Goal: Check status

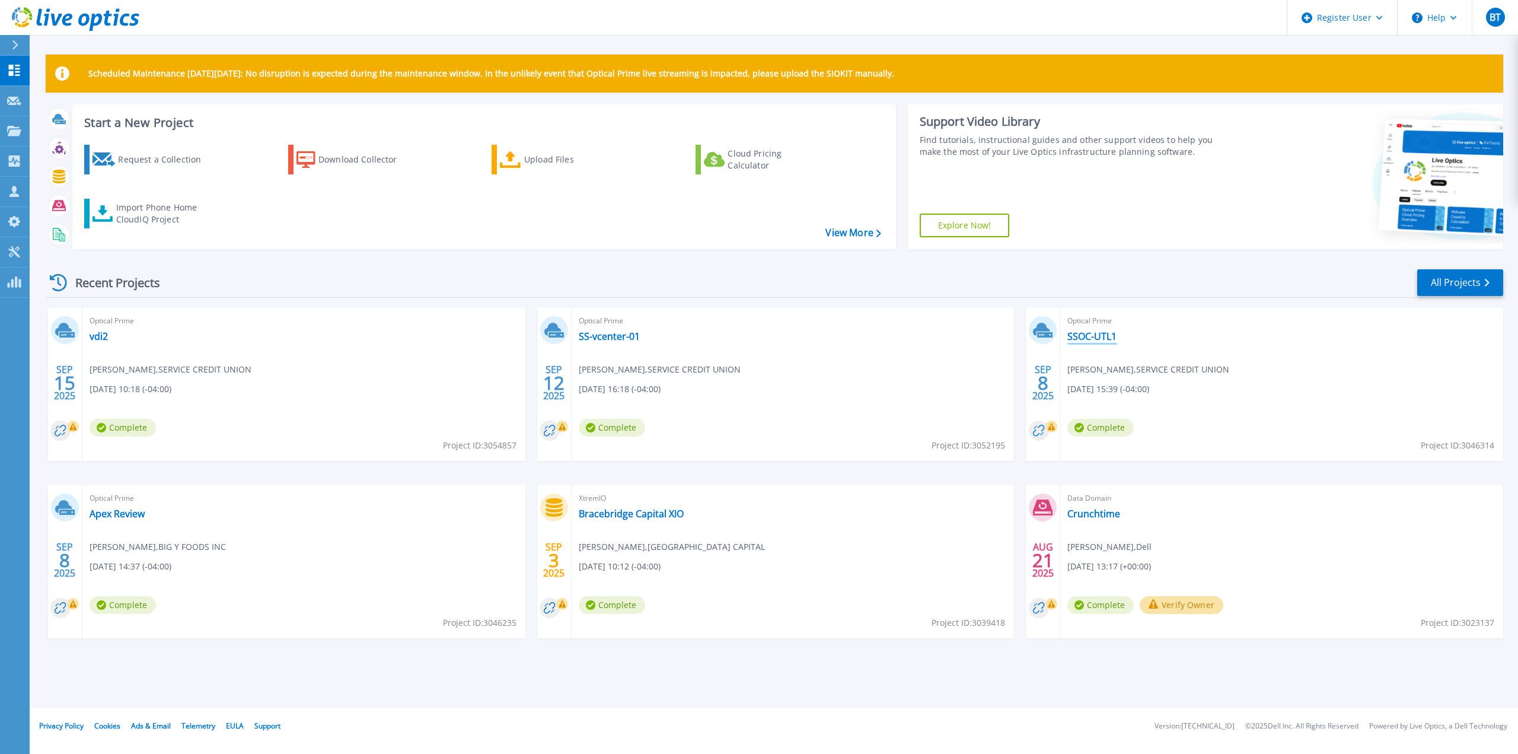
click at [1085, 338] on link "SSOC-UTL1" at bounding box center [1092, 336] width 49 height 12
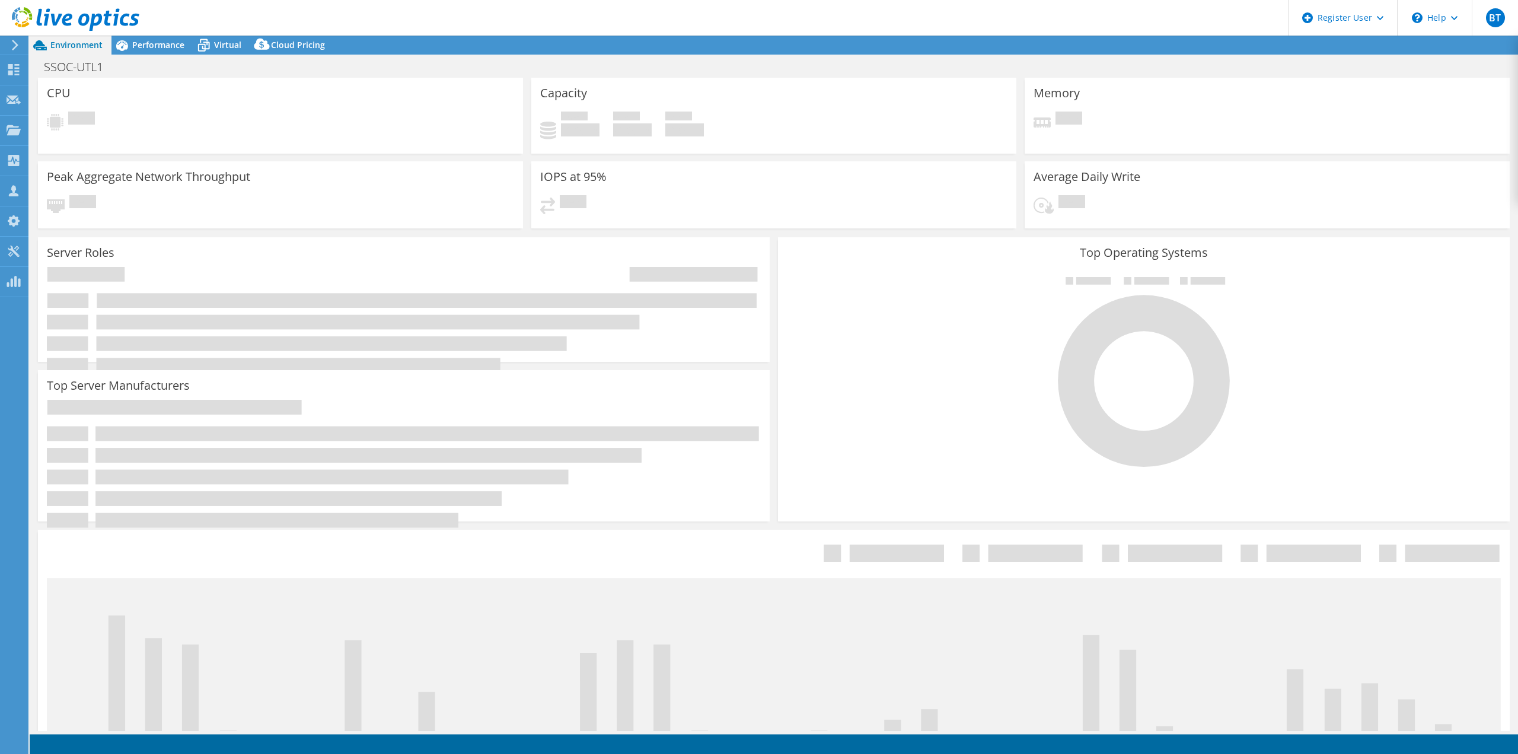
select select "USD"
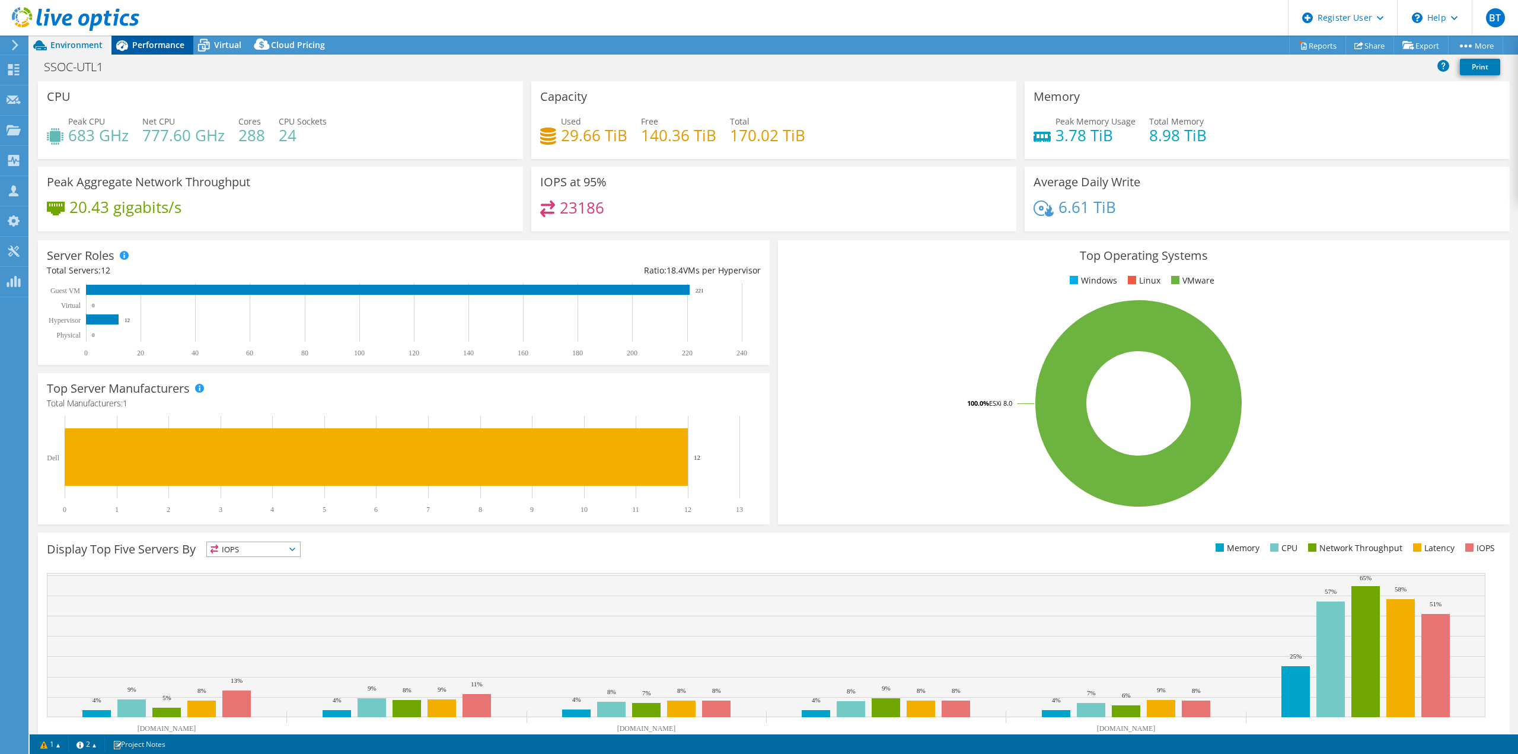
click at [161, 37] on div "Performance" at bounding box center [152, 45] width 82 height 19
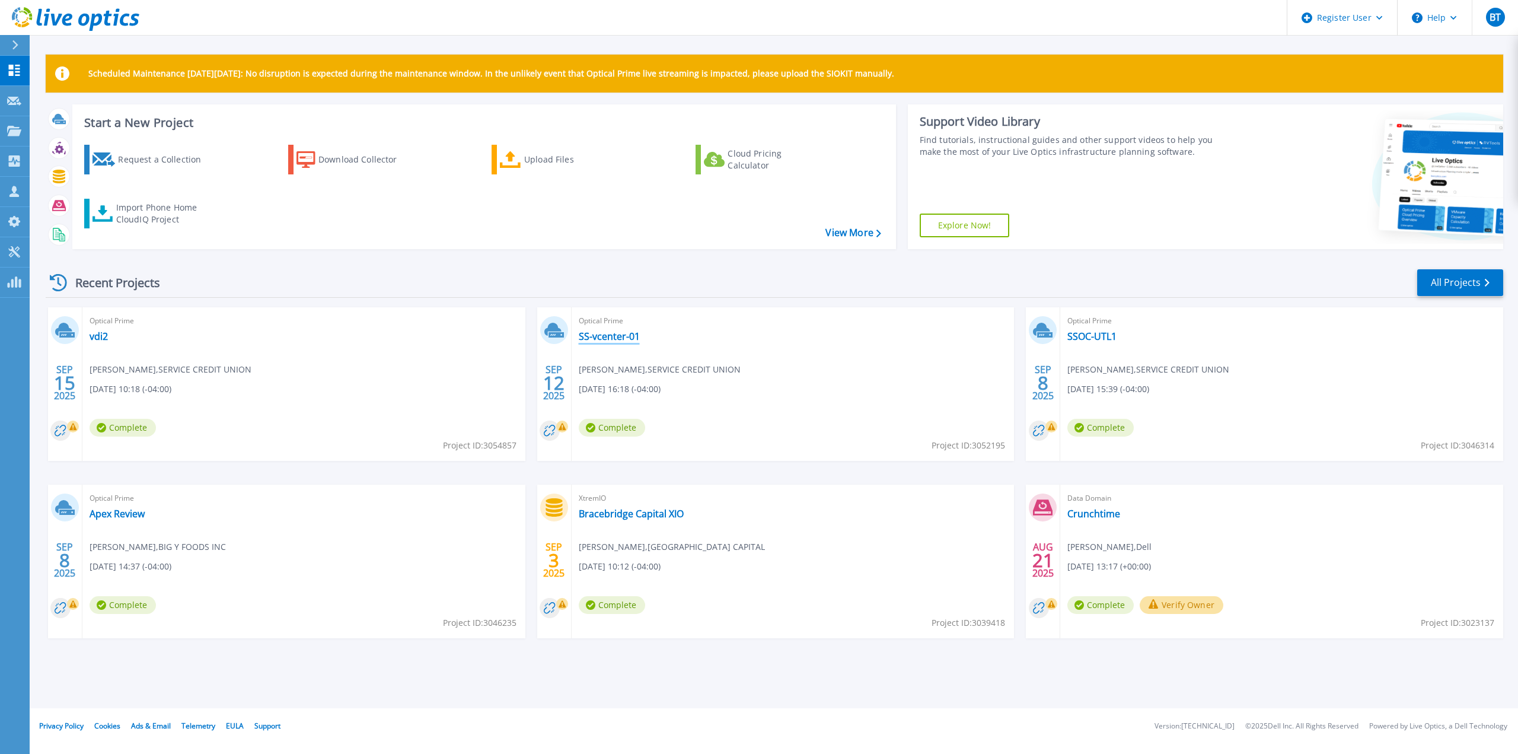
click at [622, 333] on link "SS-vcenter-01" at bounding box center [609, 336] width 61 height 12
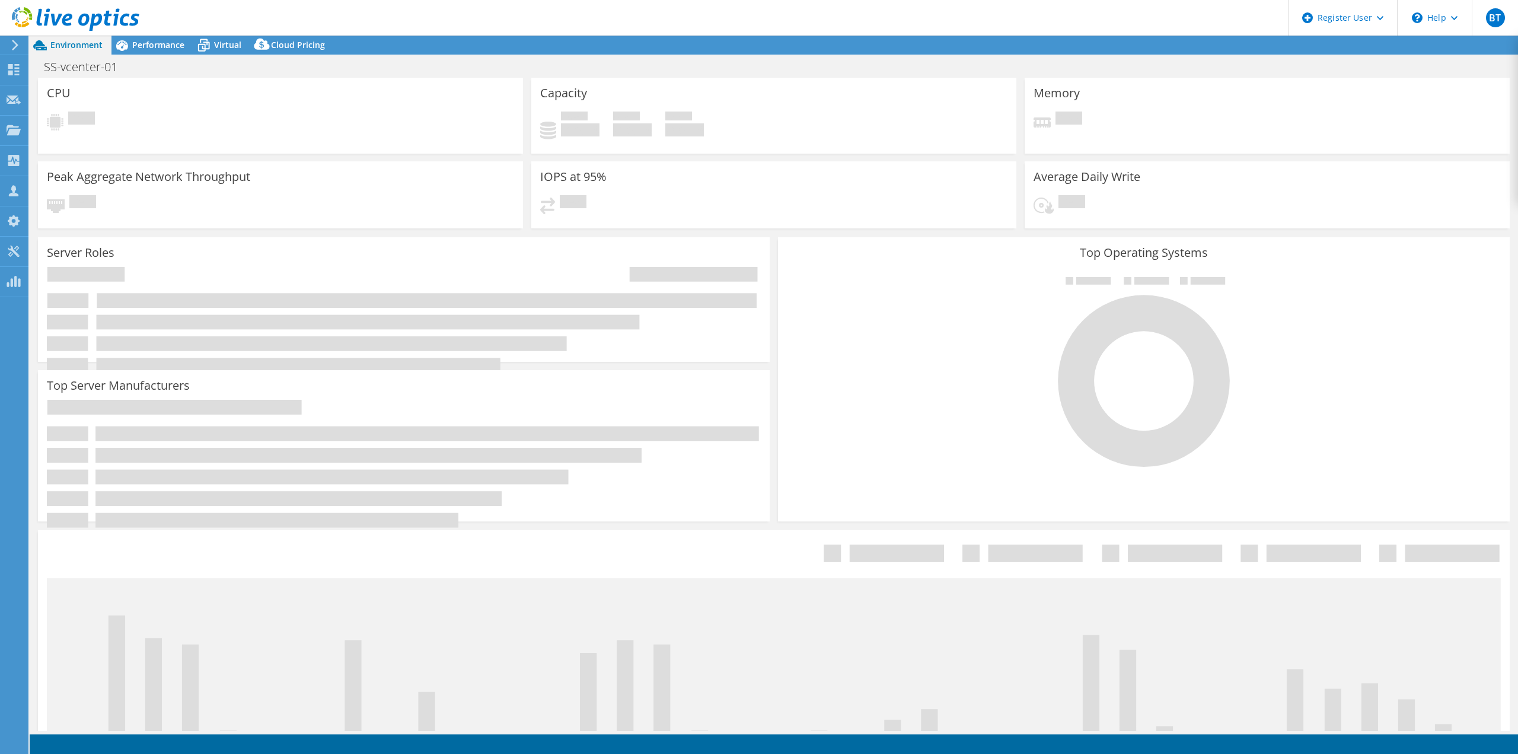
select select "USD"
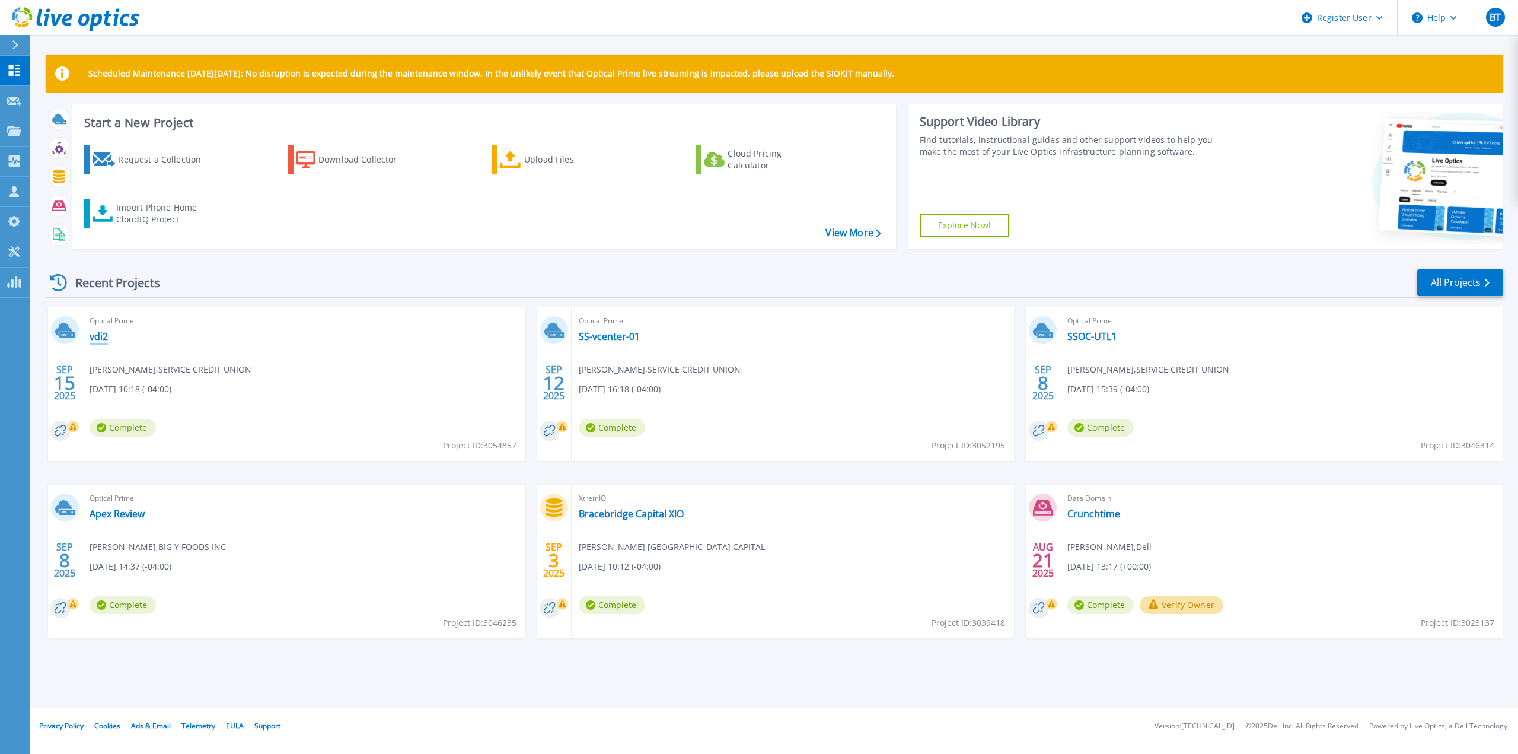
click at [100, 336] on link "vdi2" at bounding box center [99, 336] width 18 height 12
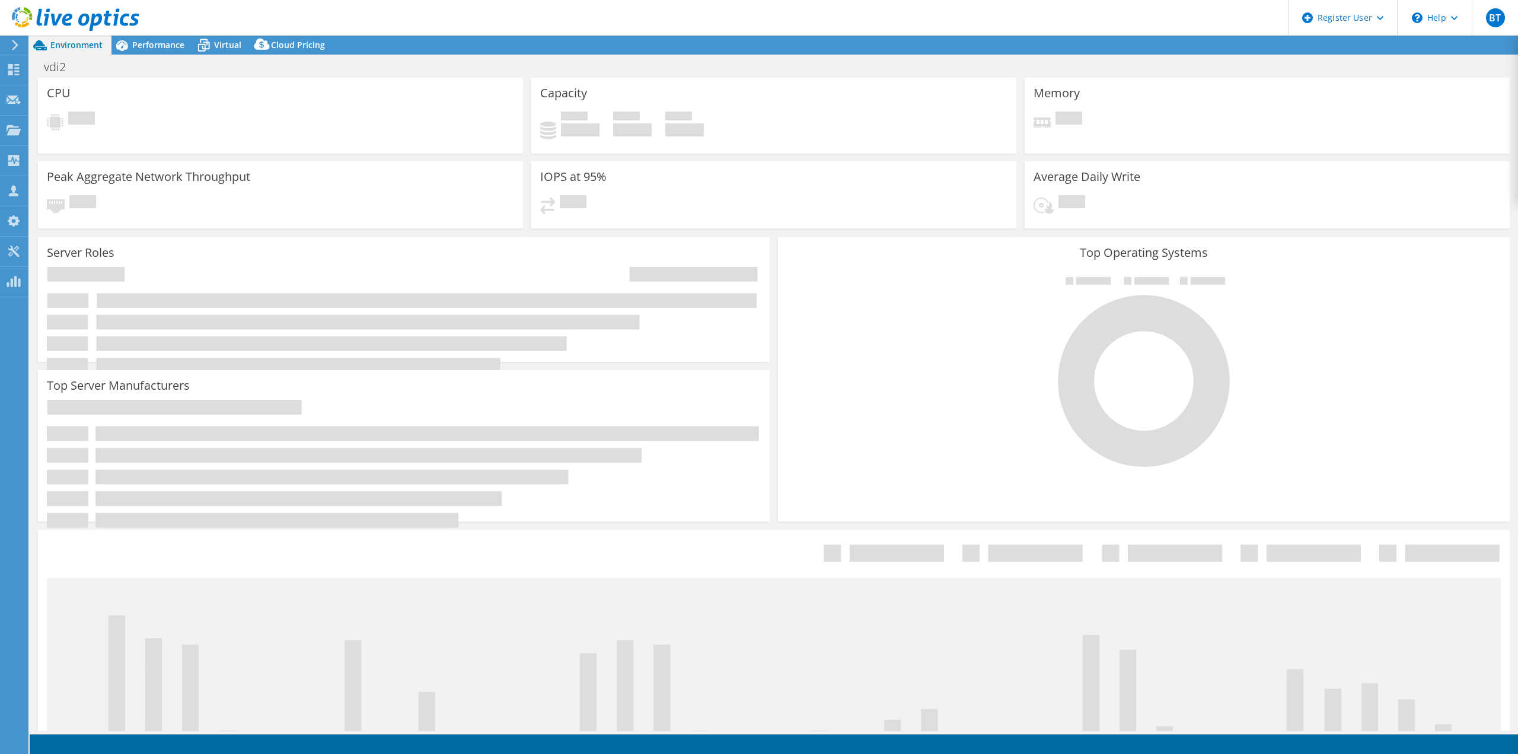
select select "USD"
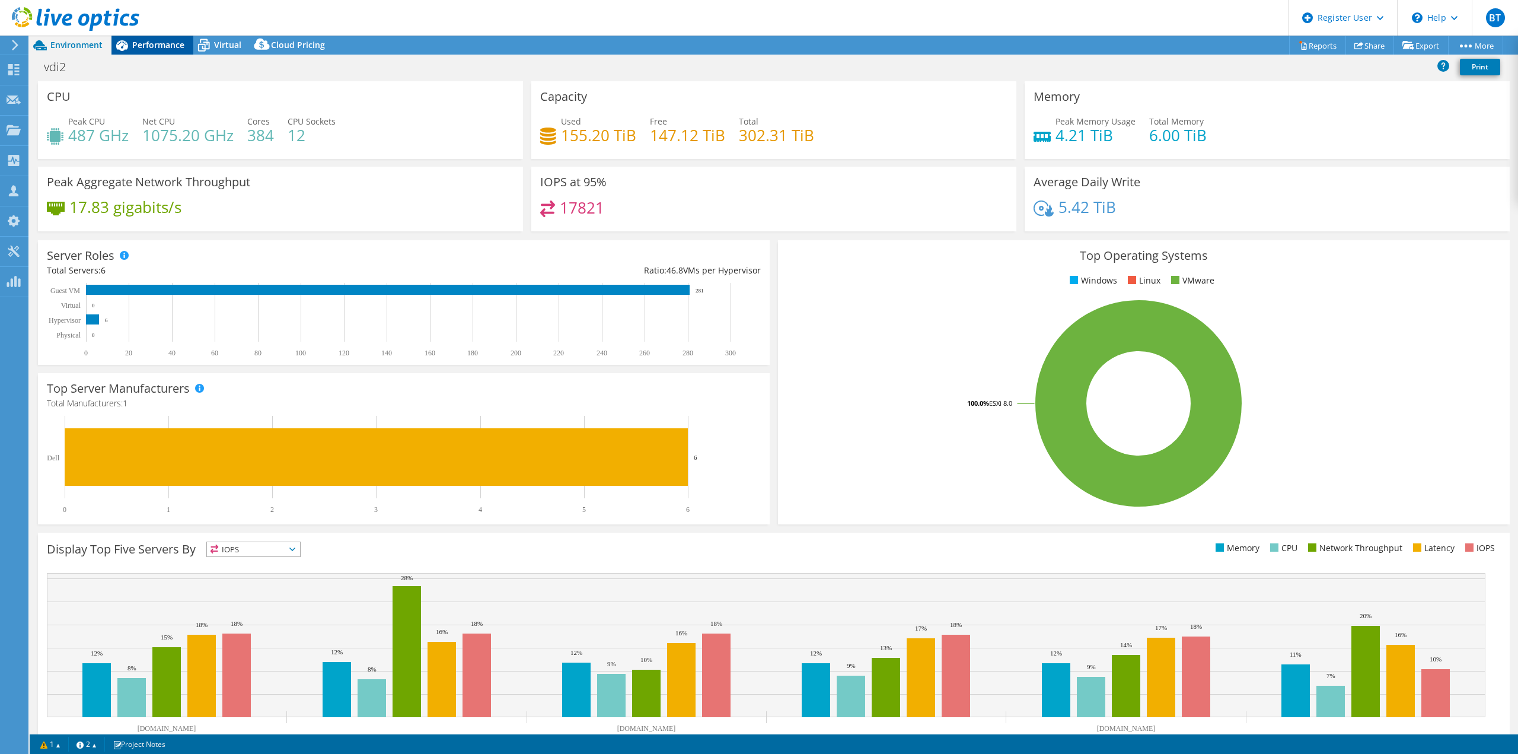
click at [147, 43] on span "Performance" at bounding box center [158, 44] width 52 height 11
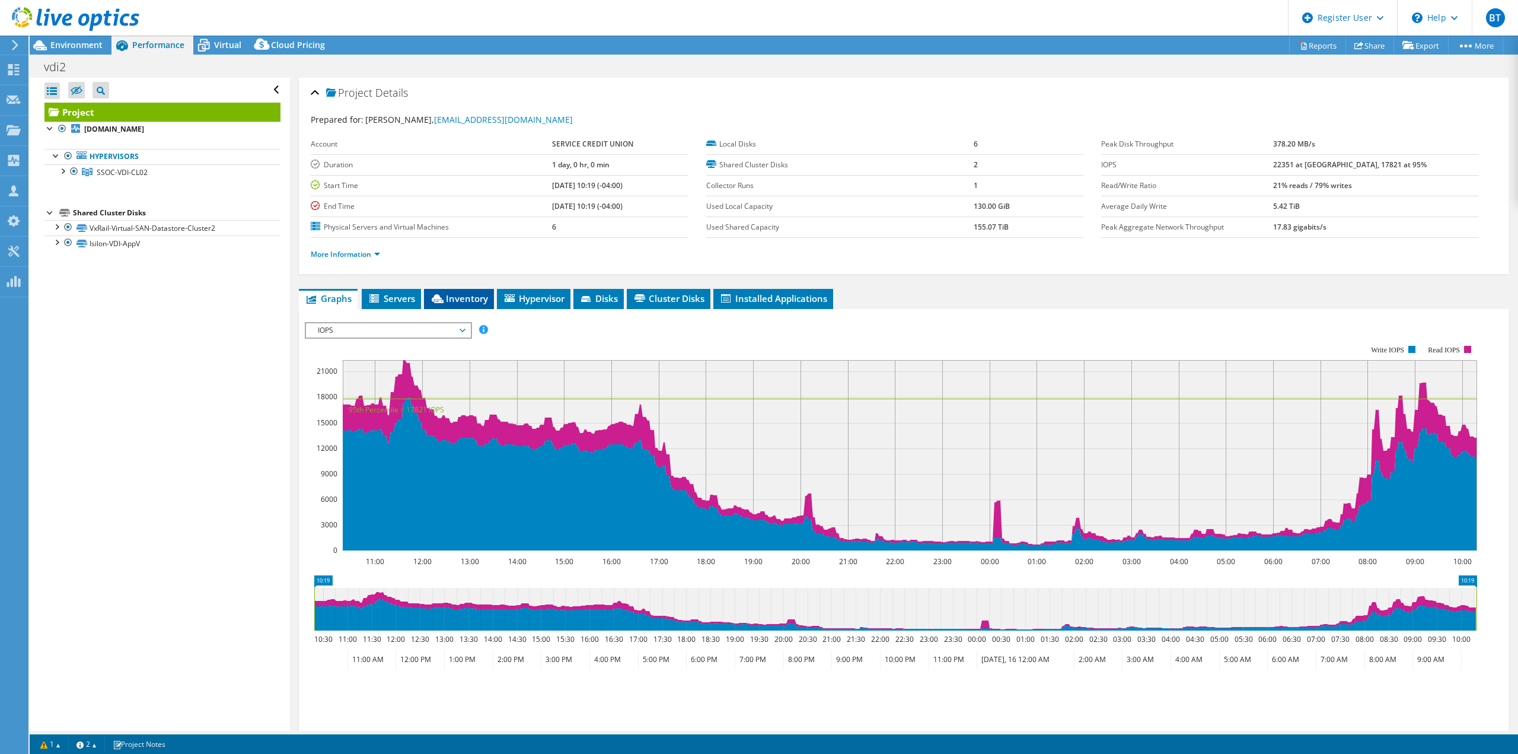
click at [436, 295] on icon at bounding box center [438, 298] width 12 height 9
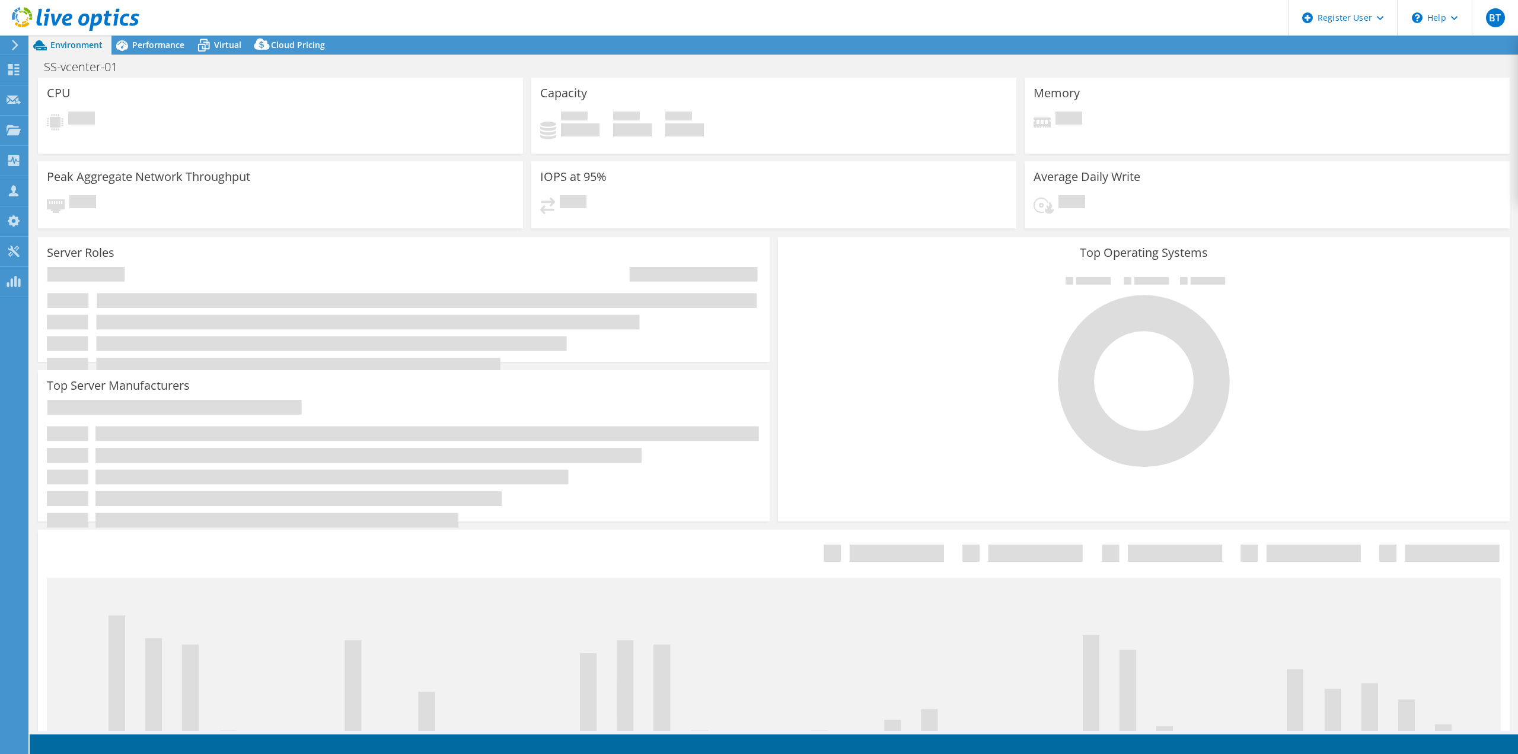
select select "USD"
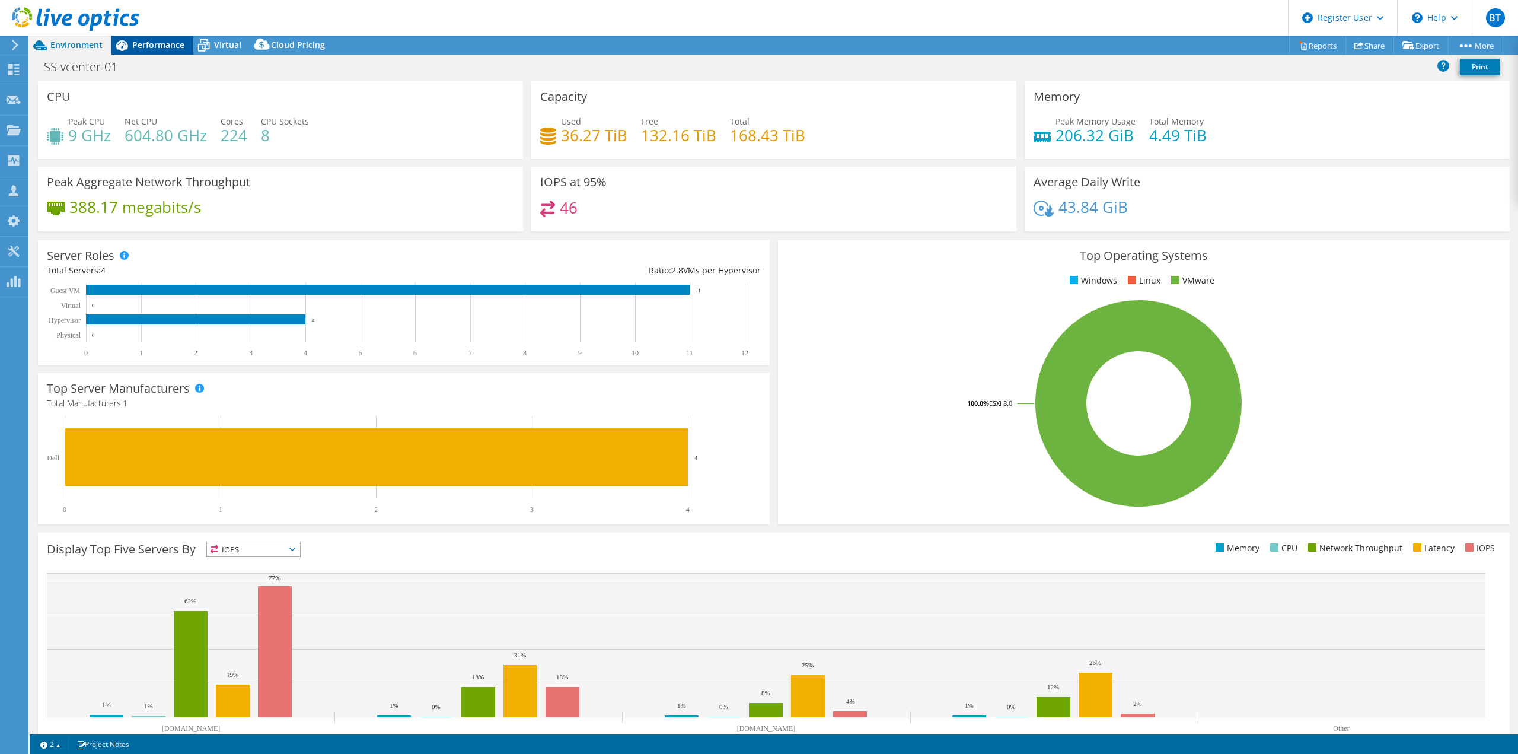
click at [166, 42] on span "Performance" at bounding box center [158, 44] width 52 height 11
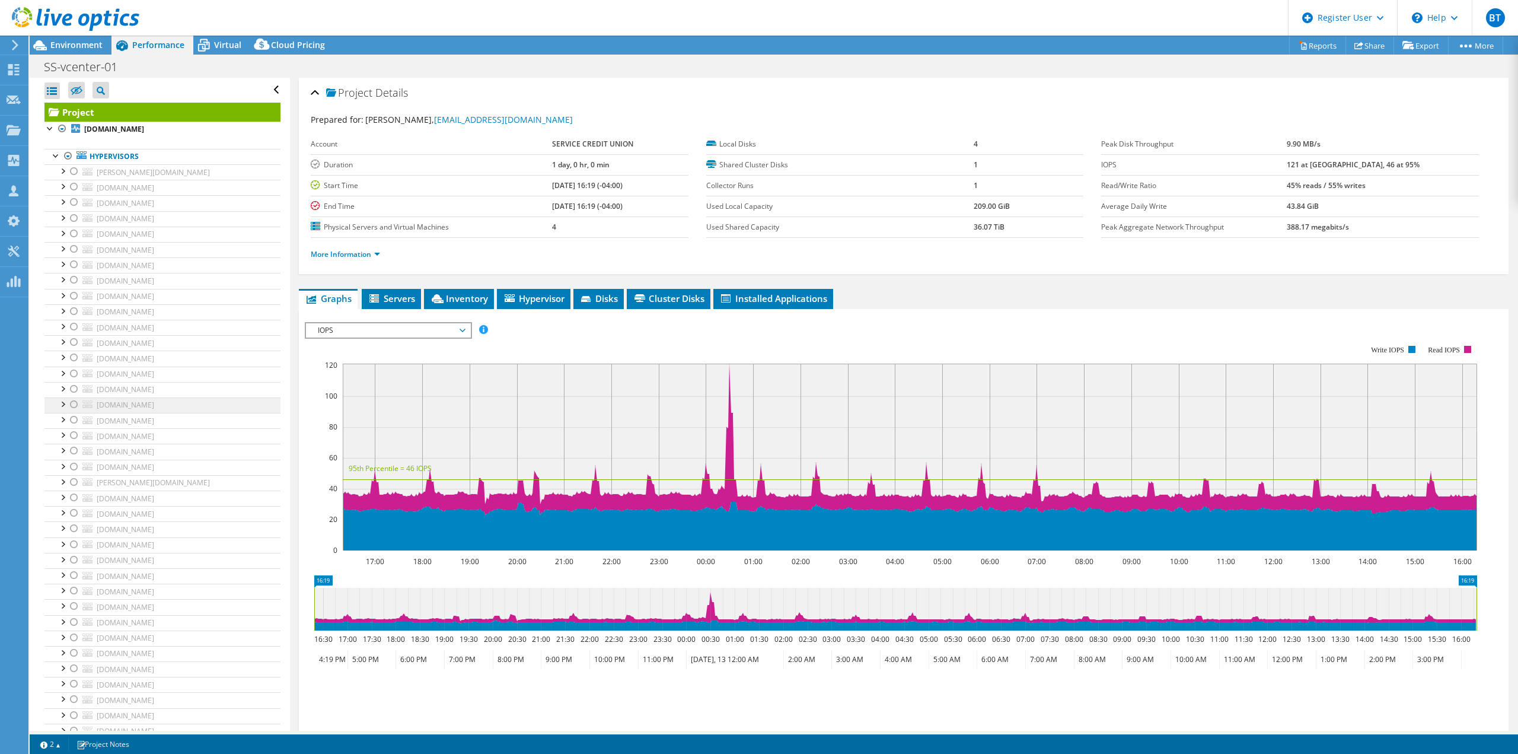
scroll to position [249, 0]
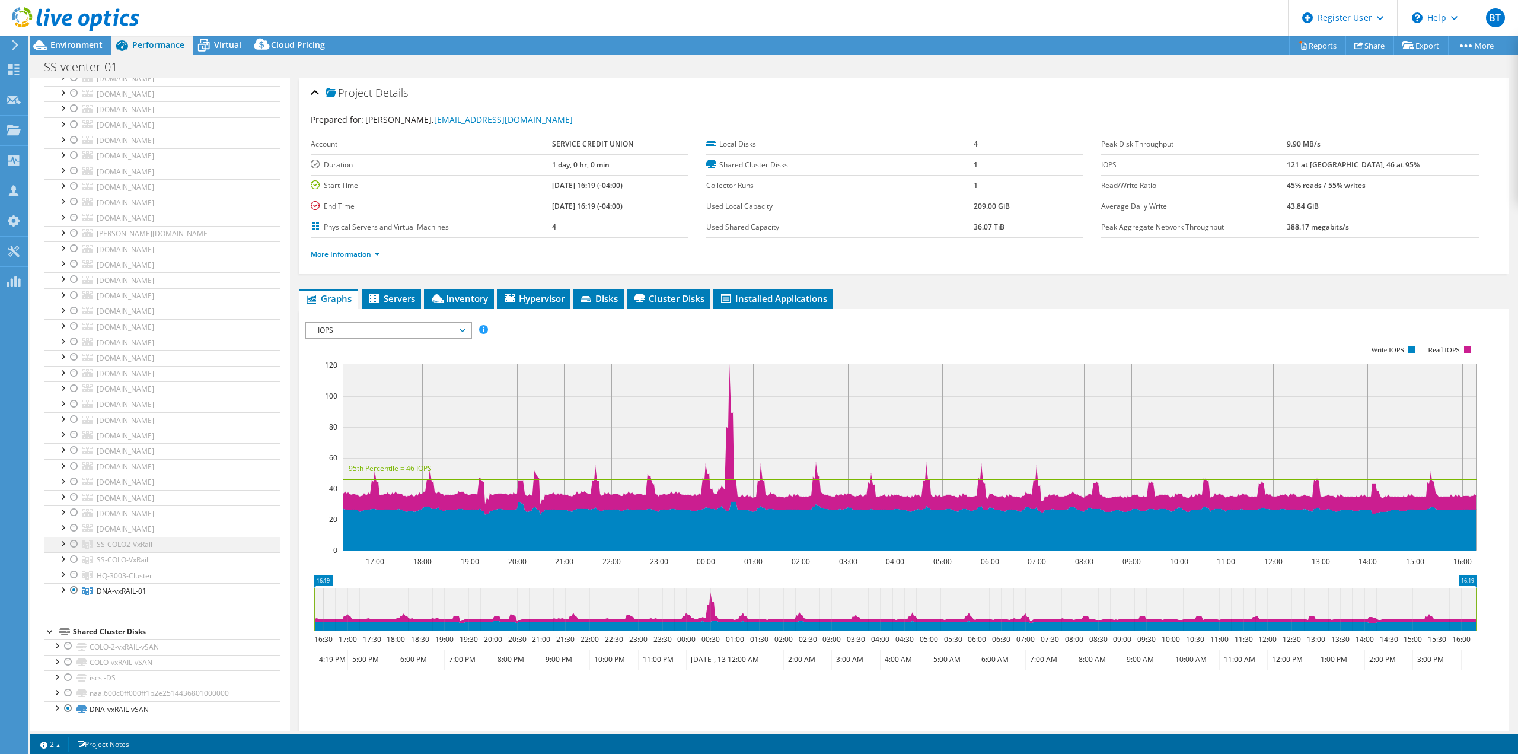
click at [74, 543] on div at bounding box center [74, 544] width 12 height 14
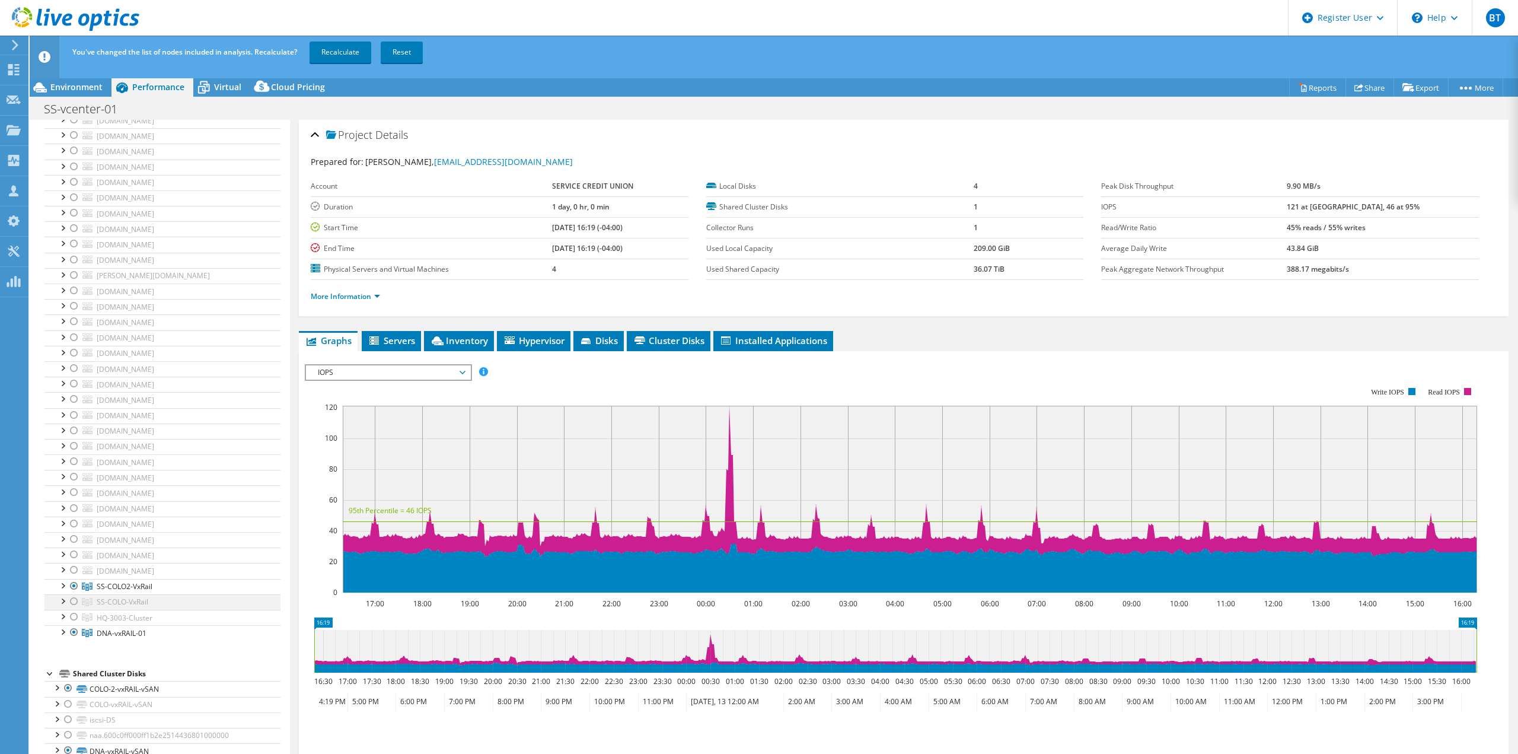
click at [72, 600] on div at bounding box center [74, 601] width 12 height 14
click at [322, 55] on link "Recalculate" at bounding box center [341, 52] width 62 height 21
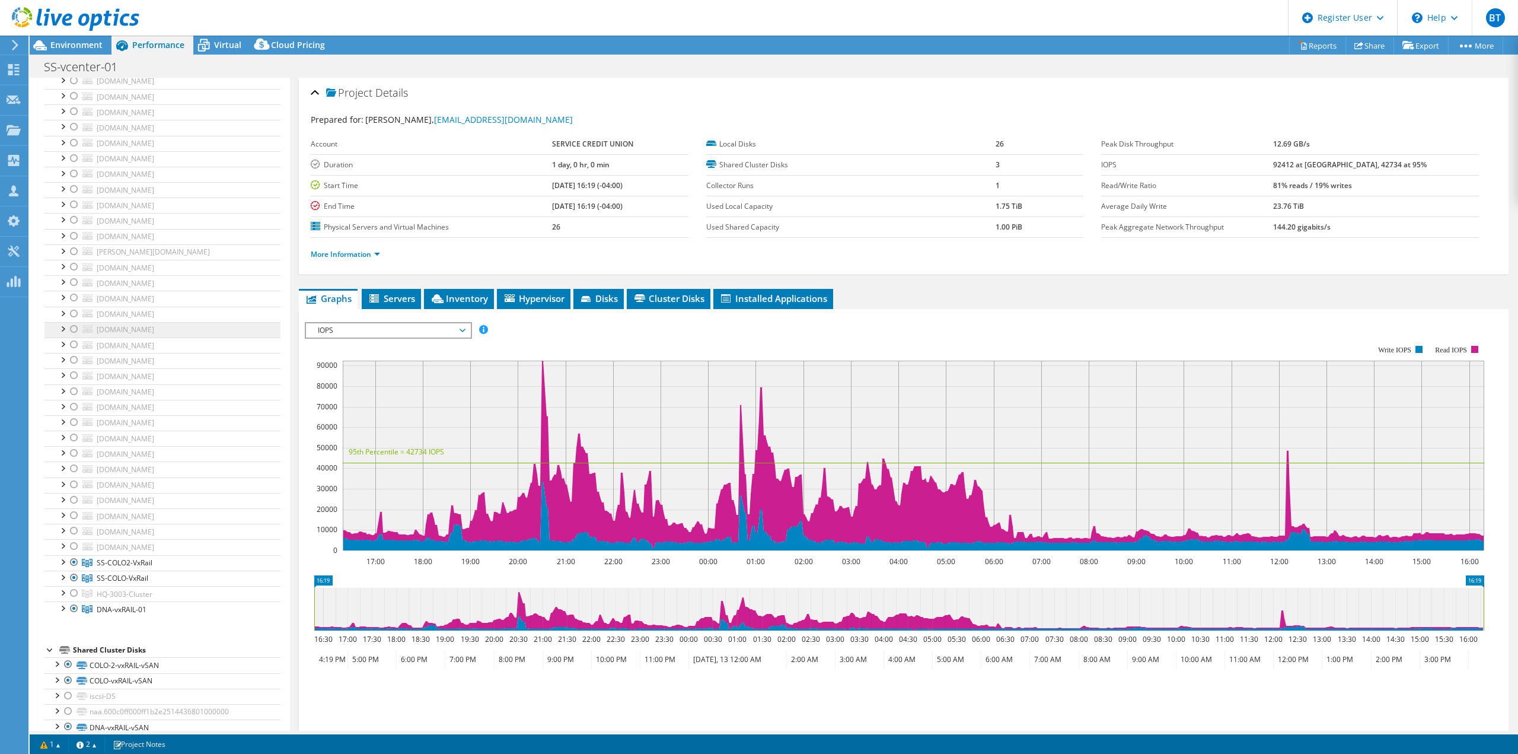
scroll to position [237, 0]
